Goal: Task Accomplishment & Management: Use online tool/utility

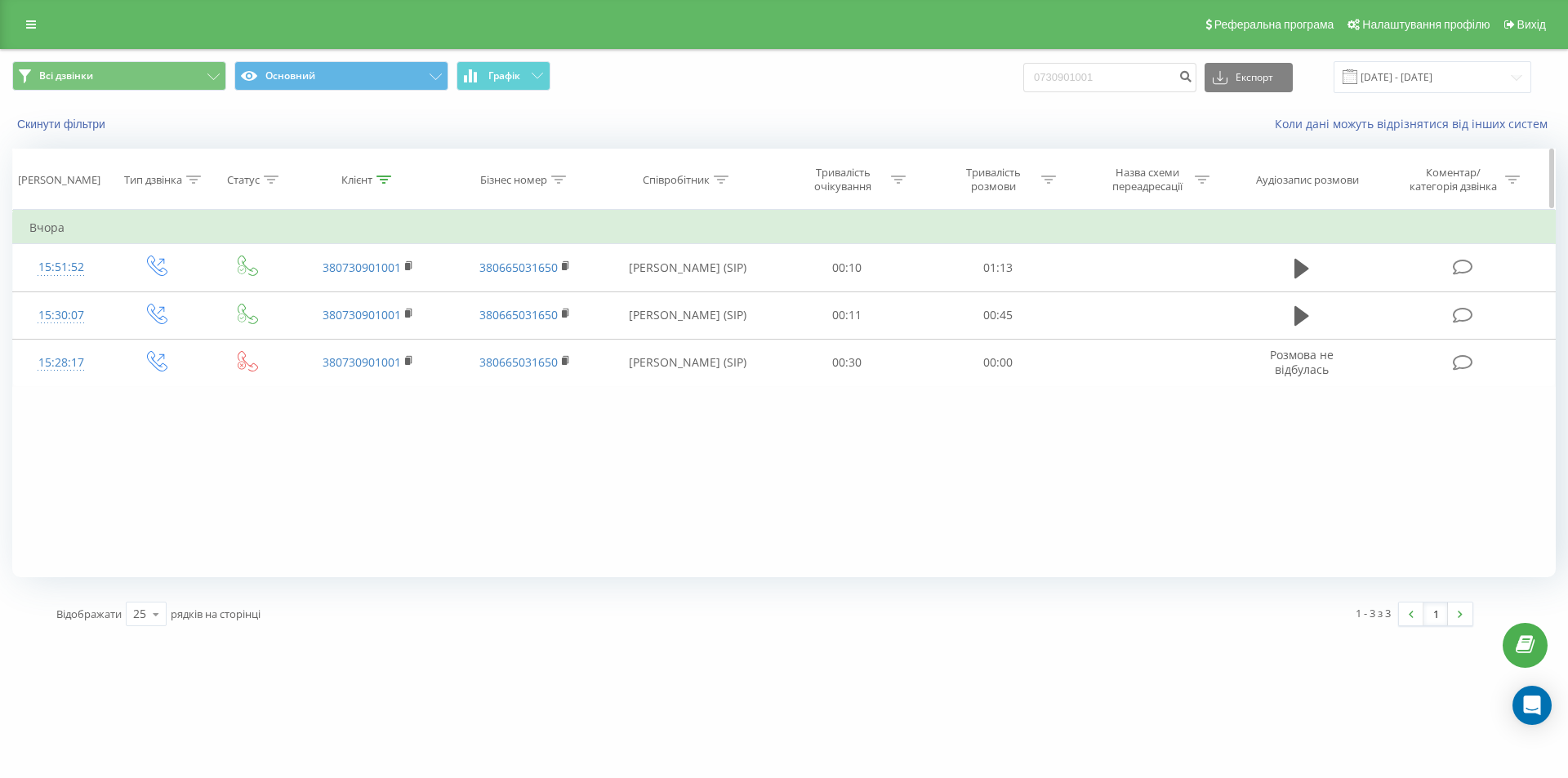
click at [388, 182] on icon at bounding box center [383, 179] width 15 height 8
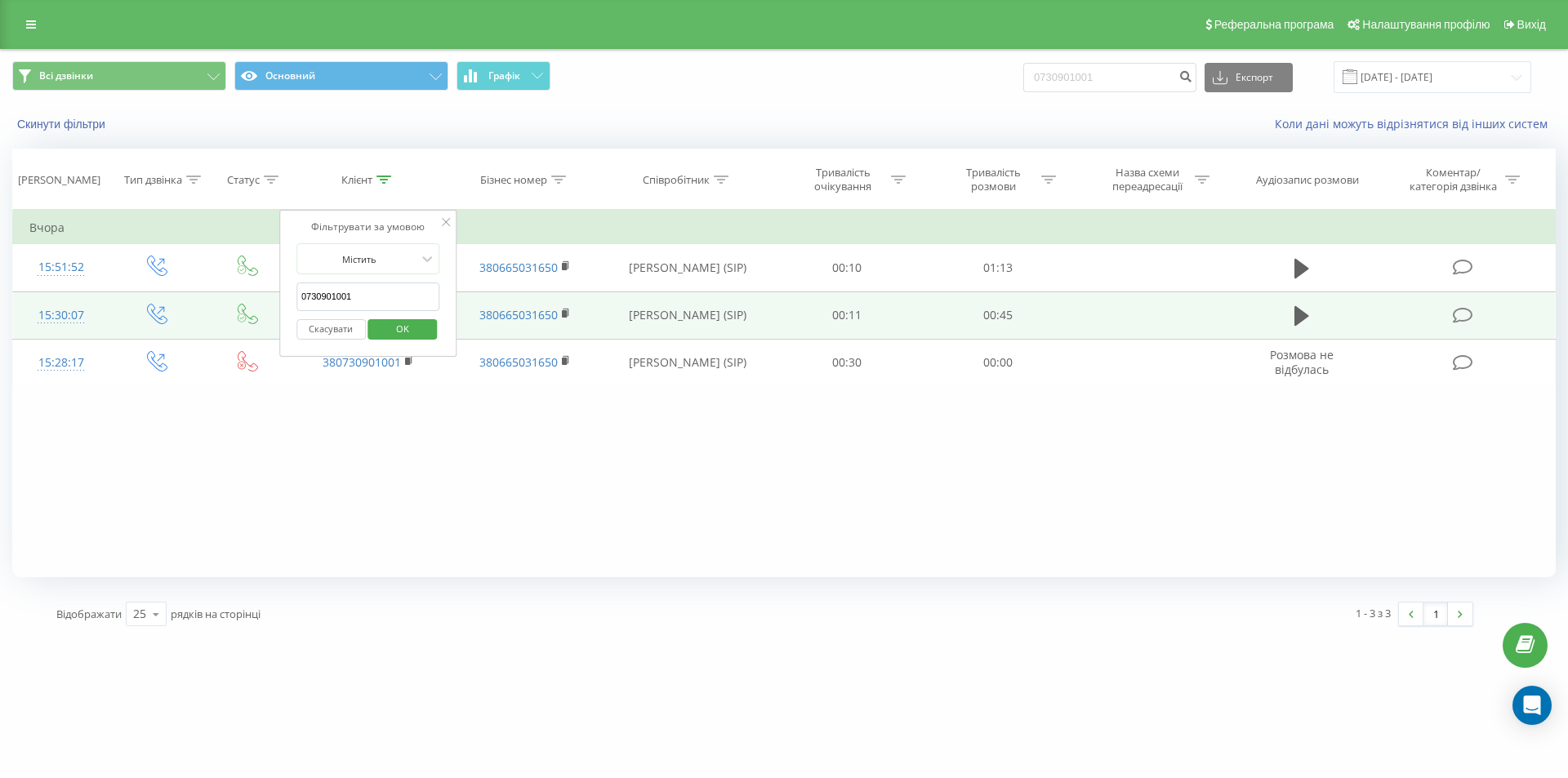
drag, startPoint x: 365, startPoint y: 294, endPoint x: 216, endPoint y: 296, distance: 149.0
click at [217, 296] on table "Фільтрувати за умовою Дорівнює Введіть значення Скасувати OK Фільтрувати за умо…" at bounding box center [784, 298] width 1543 height 177
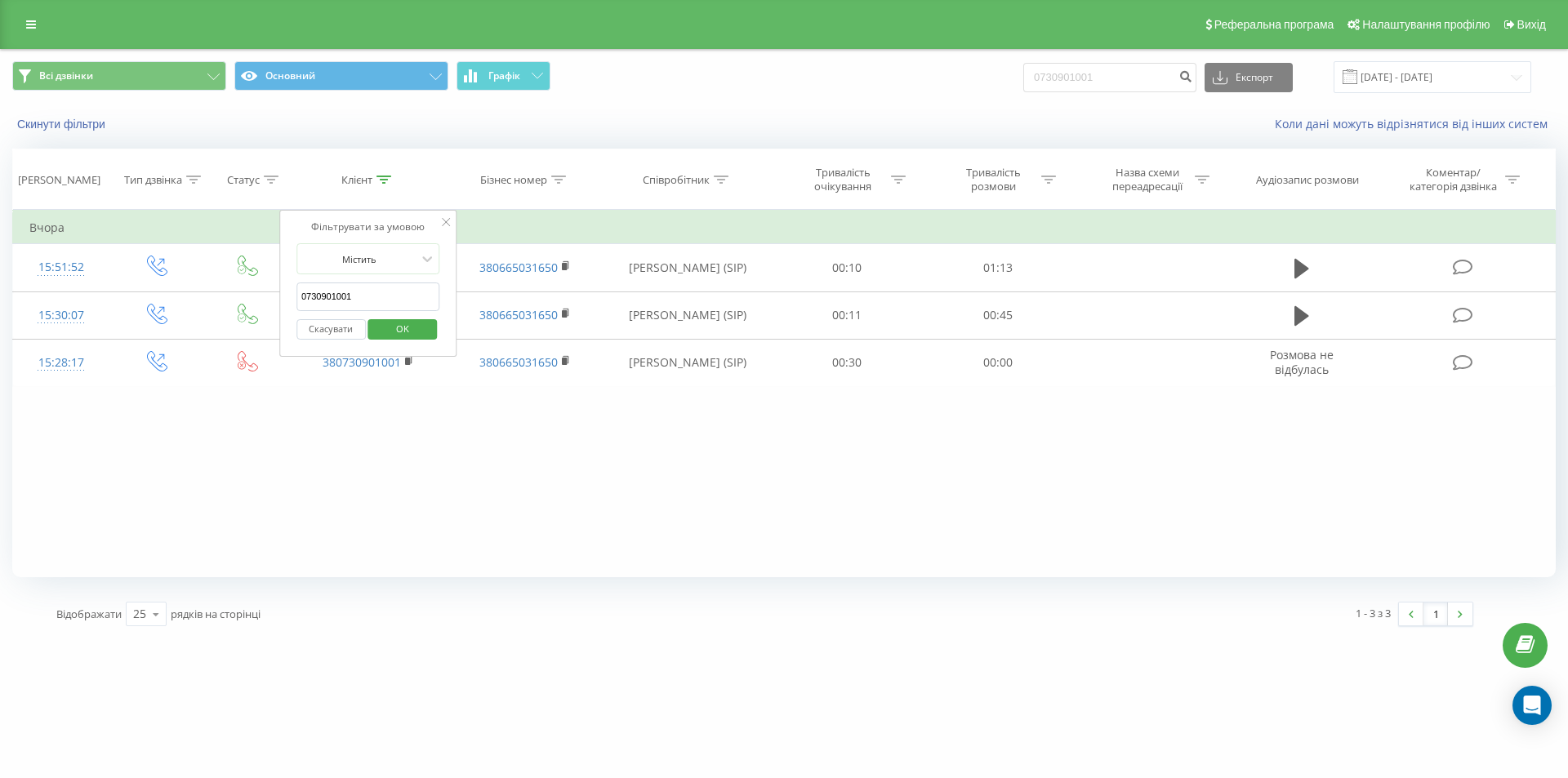
paste input "98730233"
type input "0987302331"
click at [400, 324] on span "OK" at bounding box center [402, 328] width 46 height 25
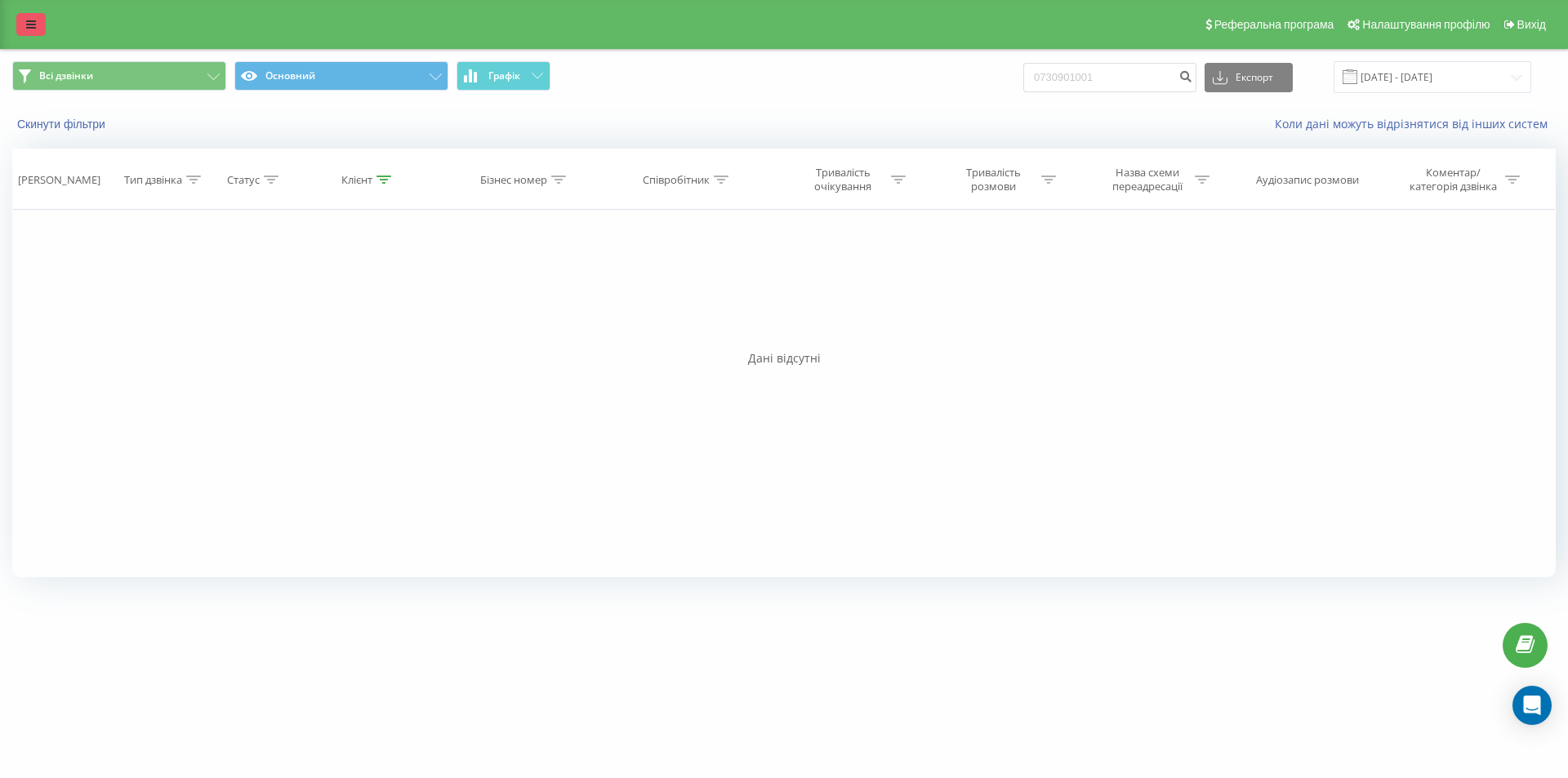
click at [20, 20] on link at bounding box center [31, 25] width 29 height 23
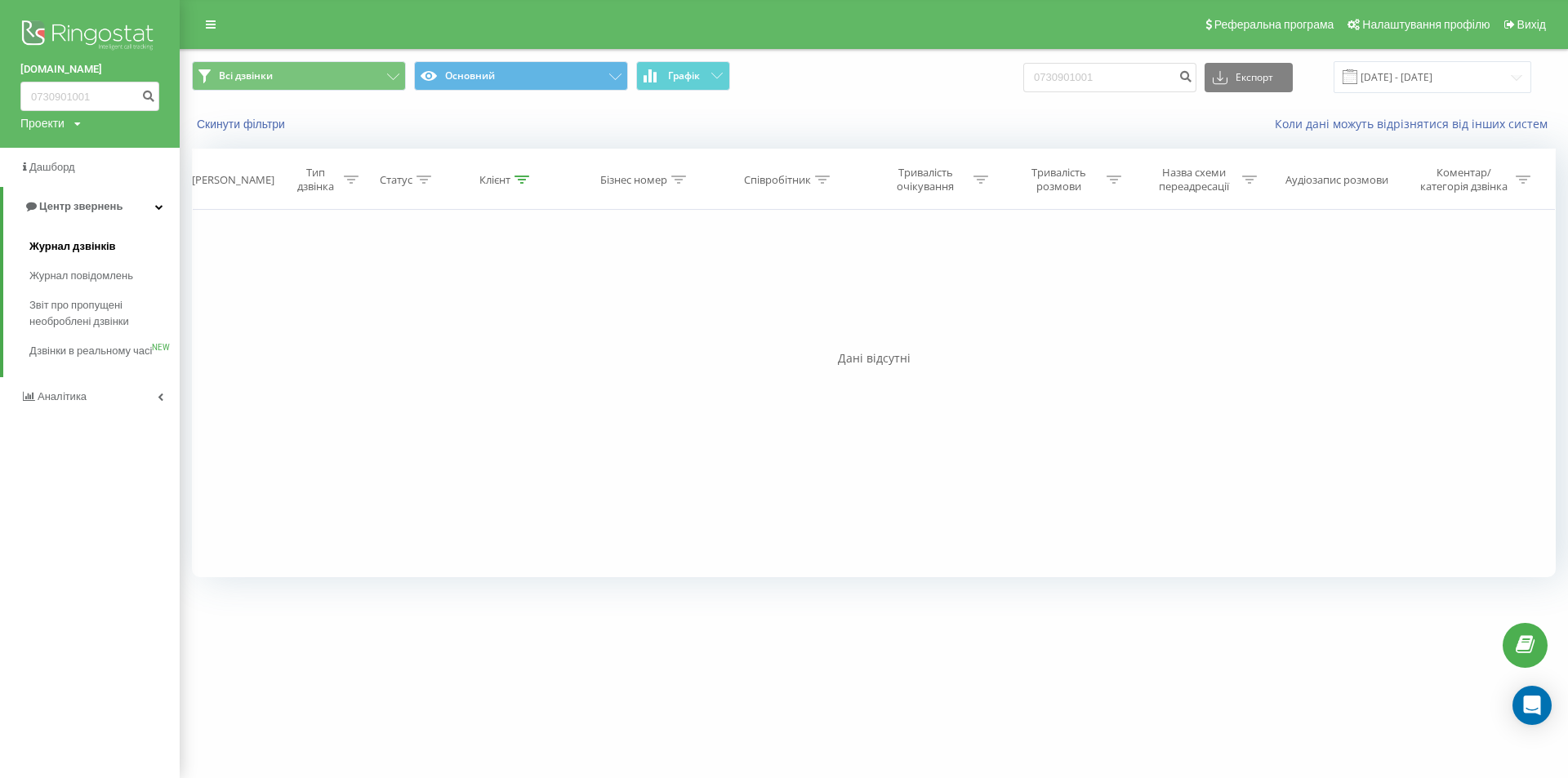
click at [64, 251] on span "Журнал дзвінків" at bounding box center [73, 247] width 87 height 16
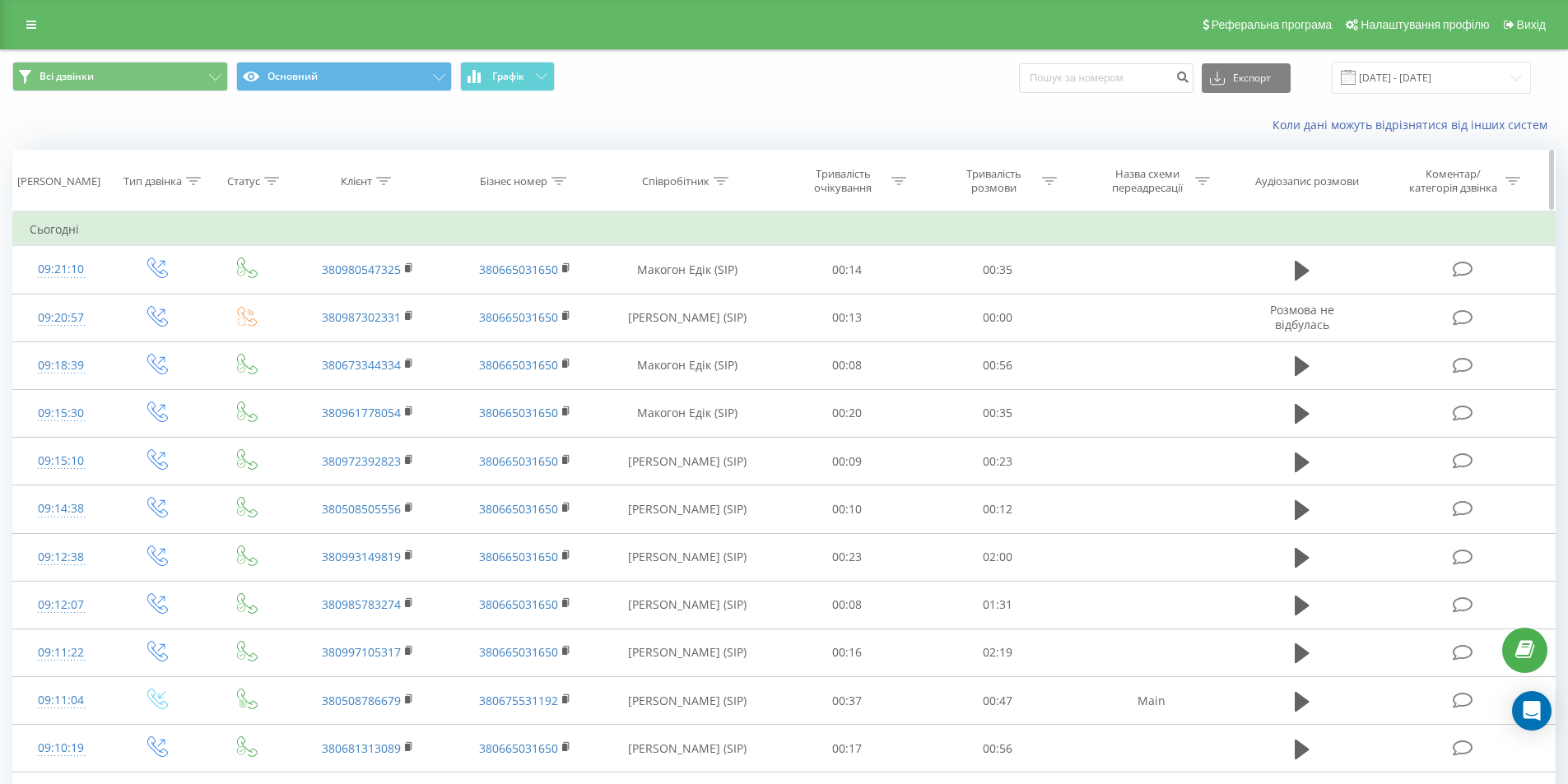
click at [386, 179] on icon at bounding box center [383, 181] width 15 height 8
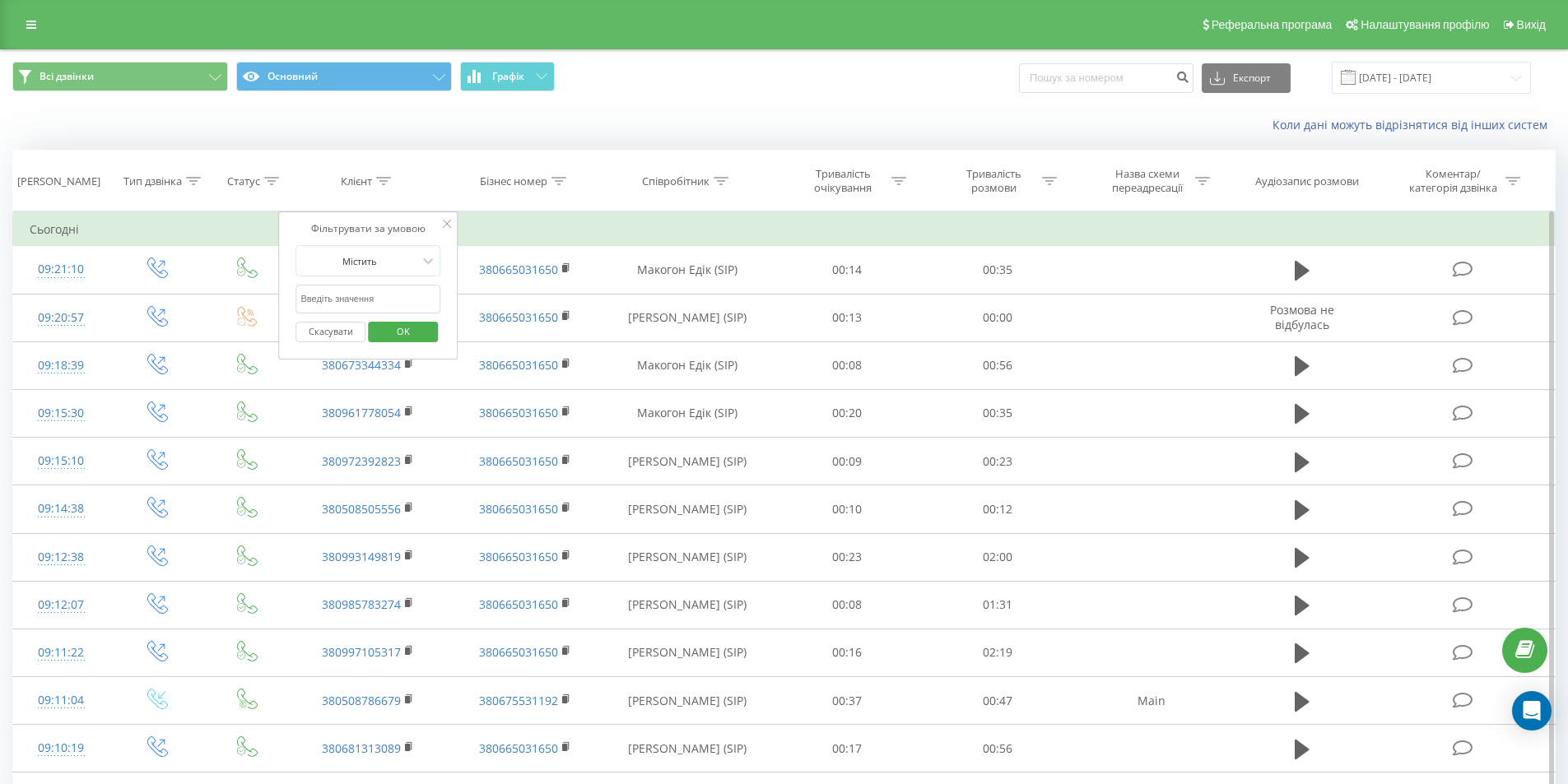
click at [382, 295] on input "text" at bounding box center [368, 299] width 144 height 29
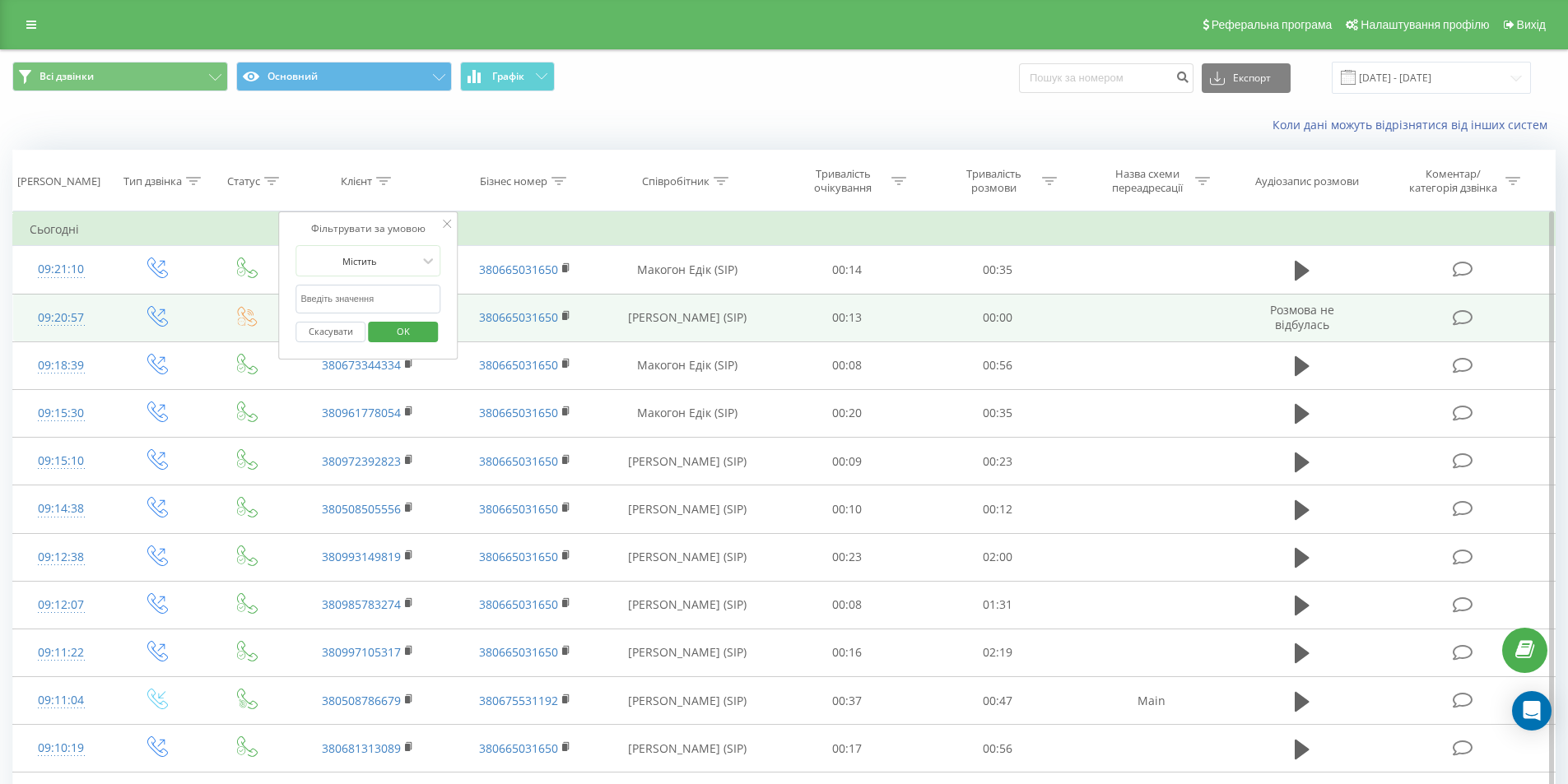
paste input "0987302331"
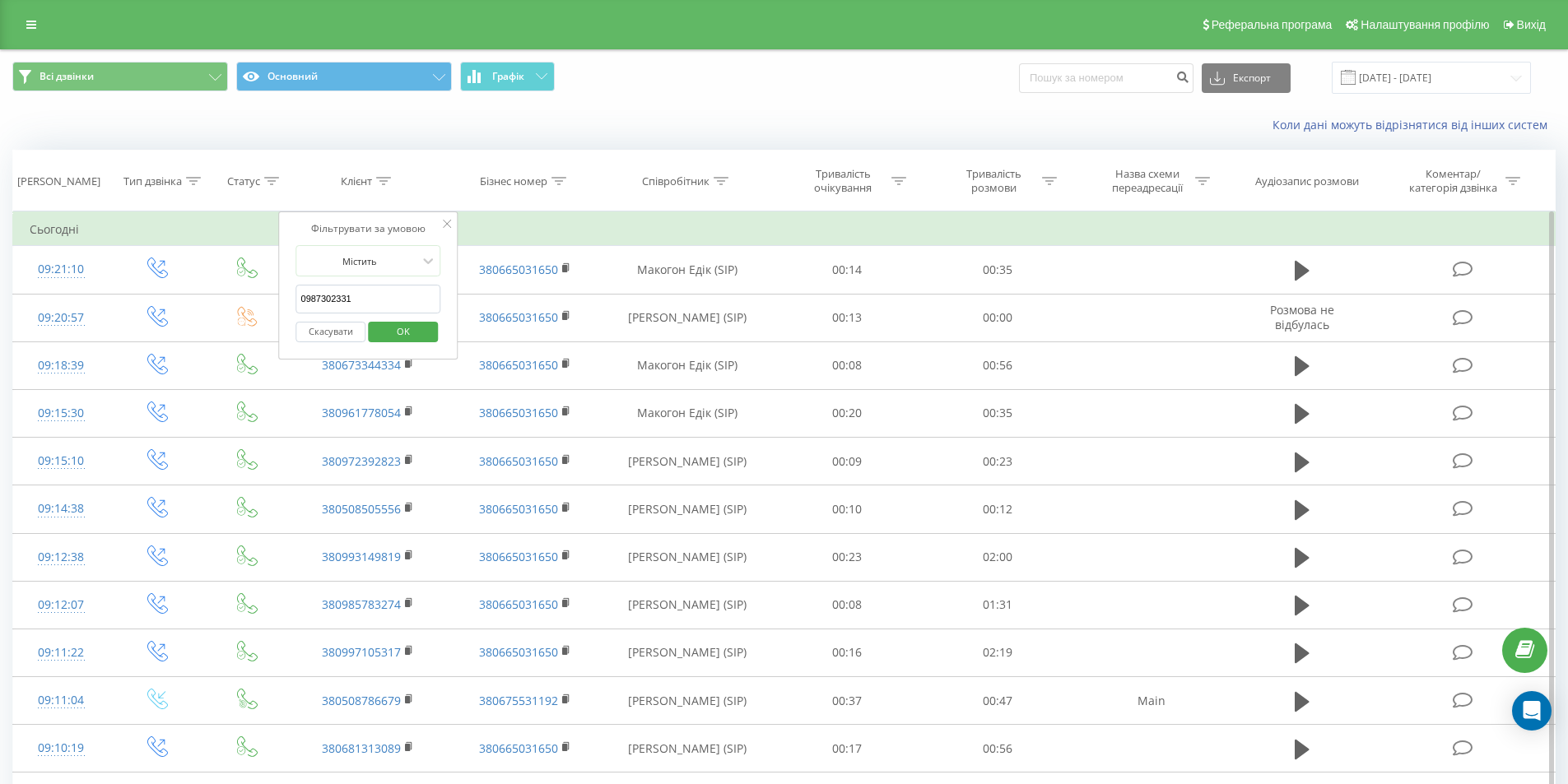
type input "0987302331"
click at [402, 333] on span "OK" at bounding box center [403, 331] width 46 height 26
